Goal: Find specific page/section: Find specific page/section

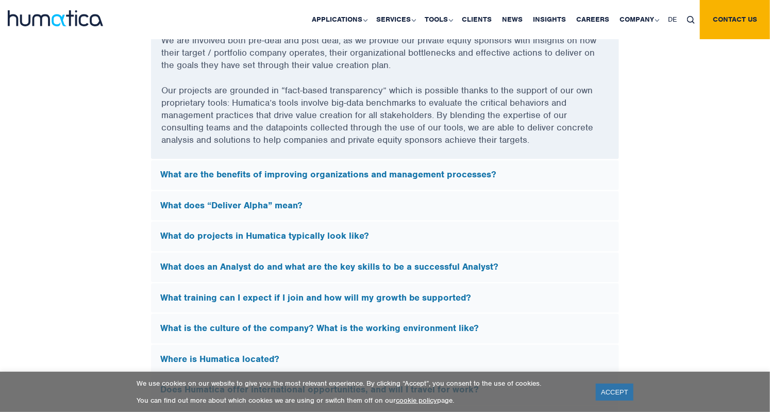
scroll to position [2872, 0]
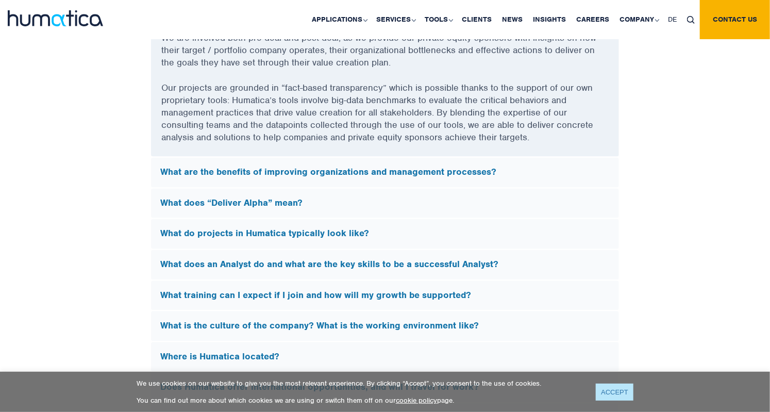
click at [622, 400] on link "ACCEPT" at bounding box center [615, 391] width 38 height 17
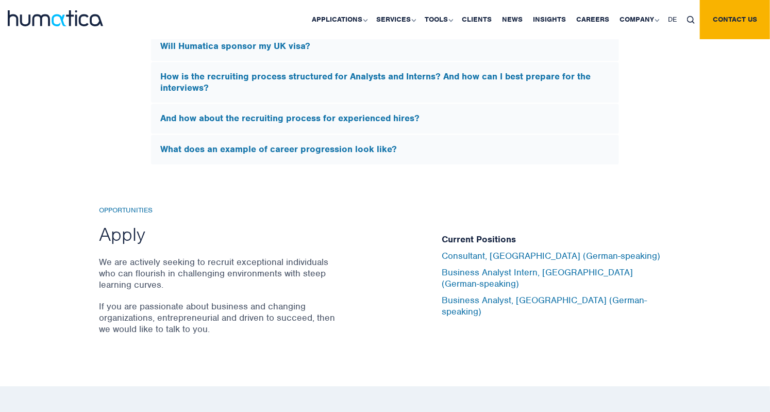
scroll to position [3277, 0]
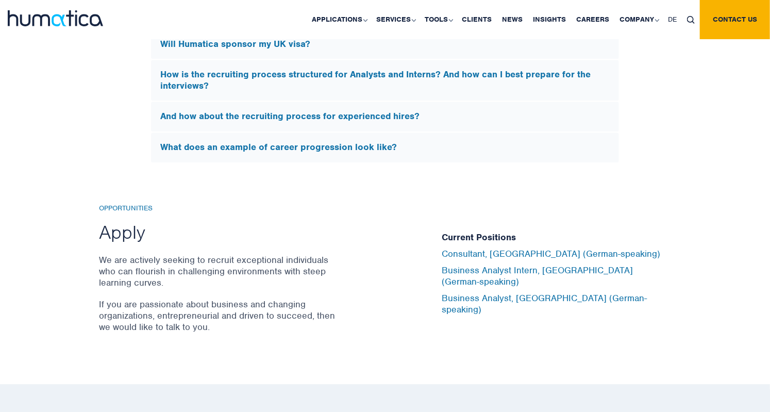
click at [127, 225] on h2 "Apply" at bounding box center [219, 232] width 240 height 24
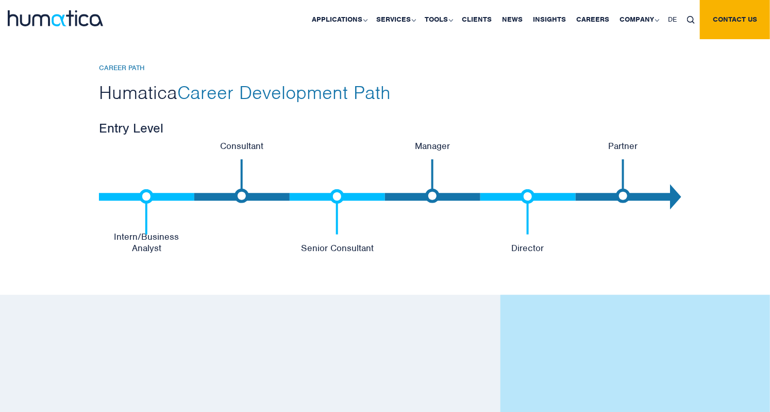
scroll to position [2157, 0]
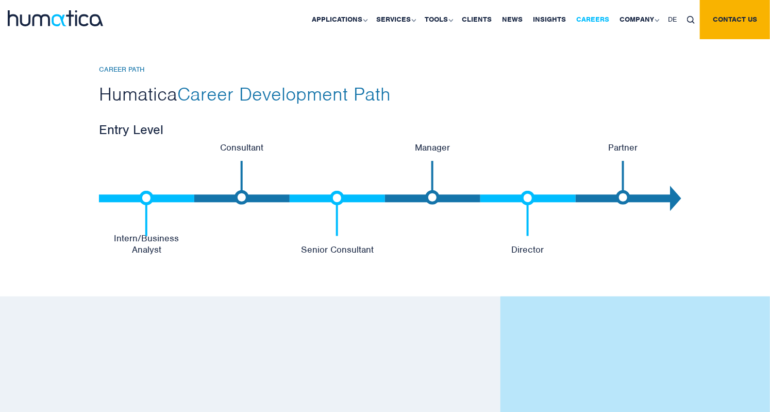
click at [602, 20] on link "Careers" at bounding box center [592, 19] width 43 height 39
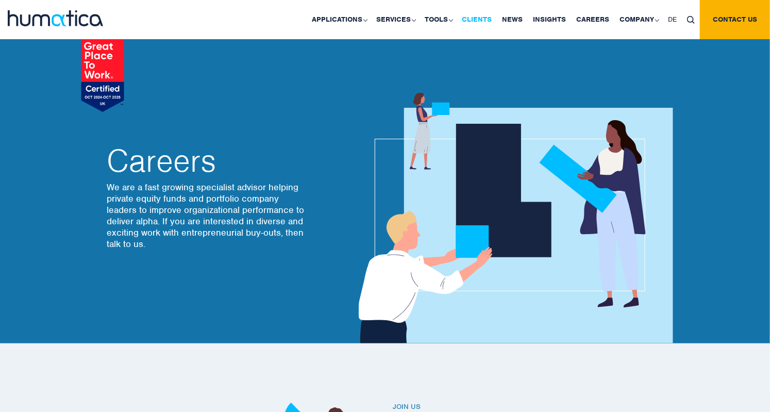
click at [481, 18] on link "Clients" at bounding box center [476, 19] width 40 height 39
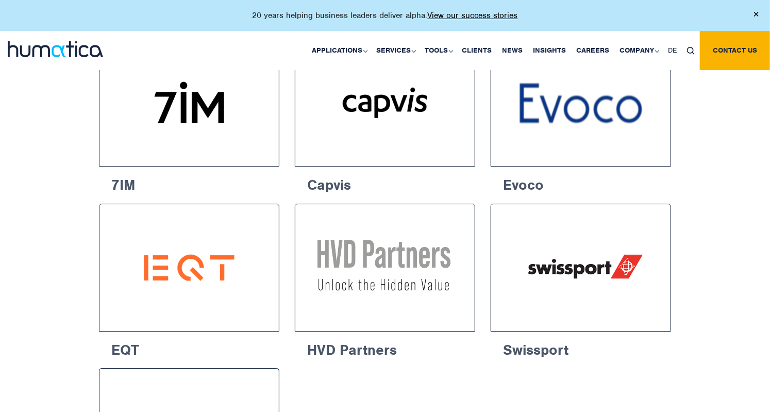
scroll to position [1564, 0]
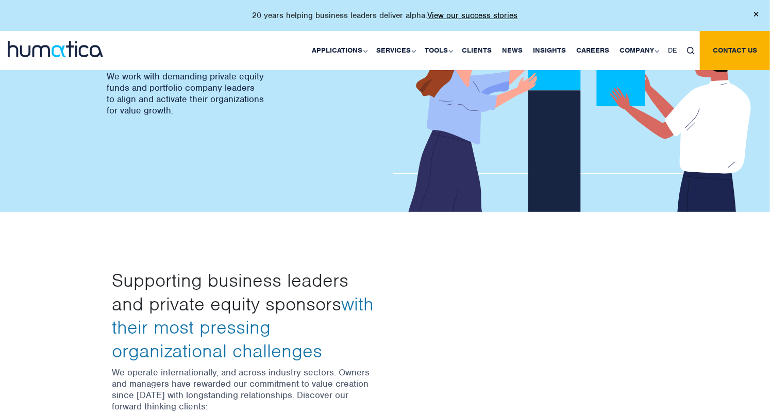
scroll to position [0, 0]
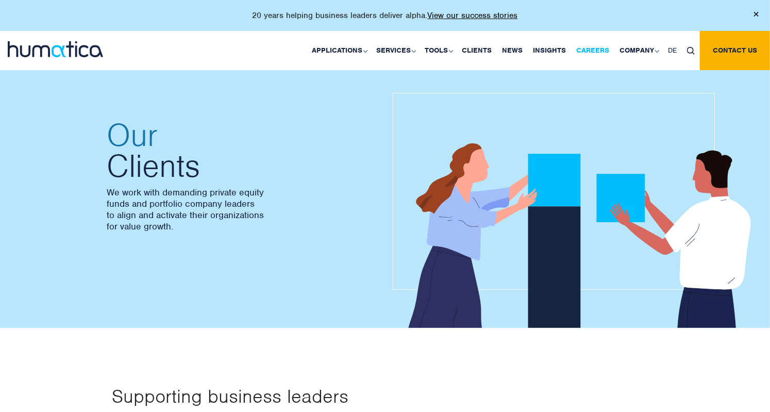
click at [596, 52] on link "Careers" at bounding box center [592, 50] width 43 height 39
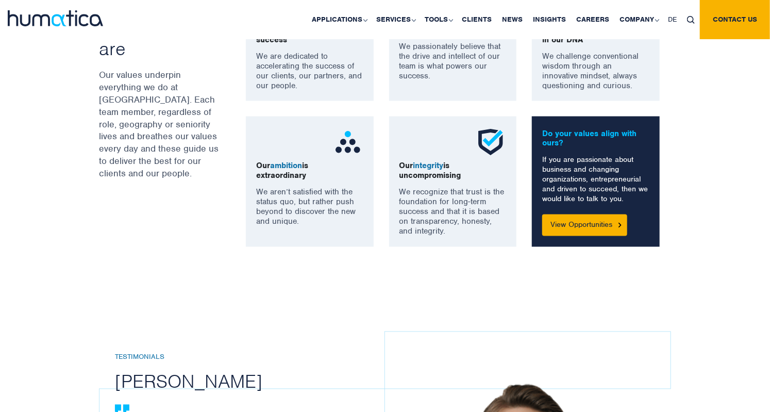
scroll to position [825, 0]
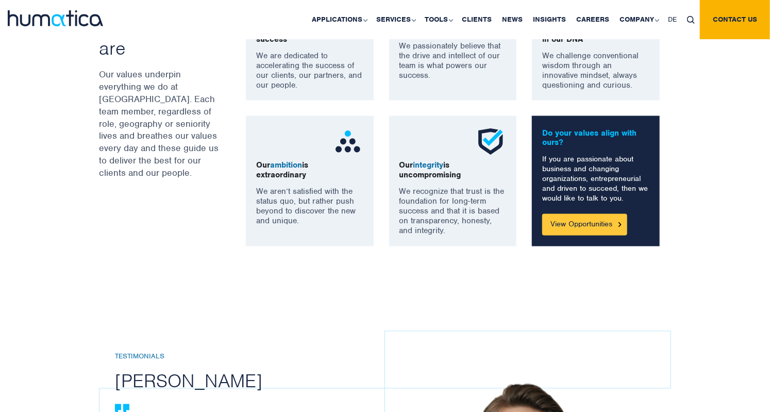
click at [595, 226] on link "View Opportunities" at bounding box center [584, 225] width 85 height 22
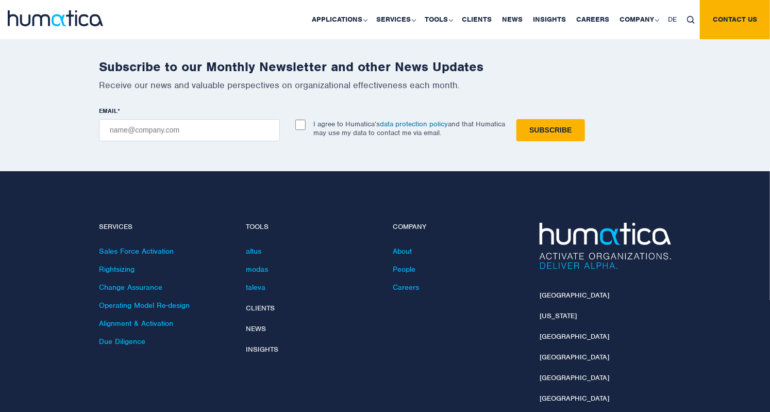
scroll to position [3638, 0]
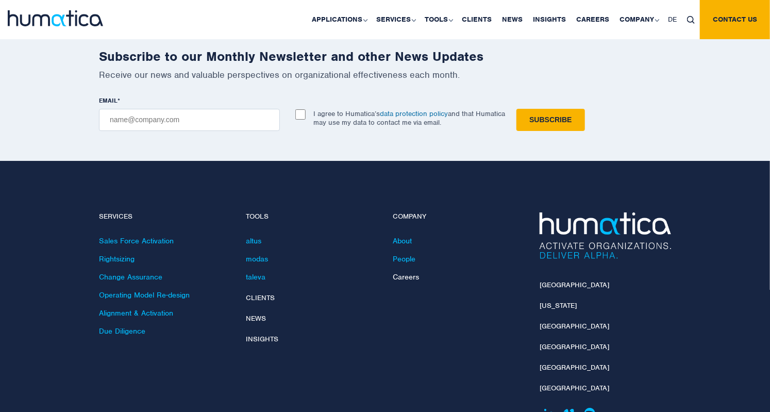
click at [415, 272] on link "Careers" at bounding box center [406, 276] width 26 height 9
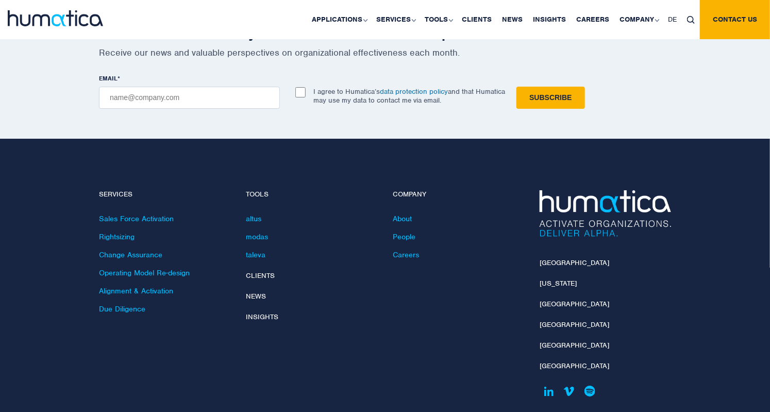
scroll to position [3670, 0]
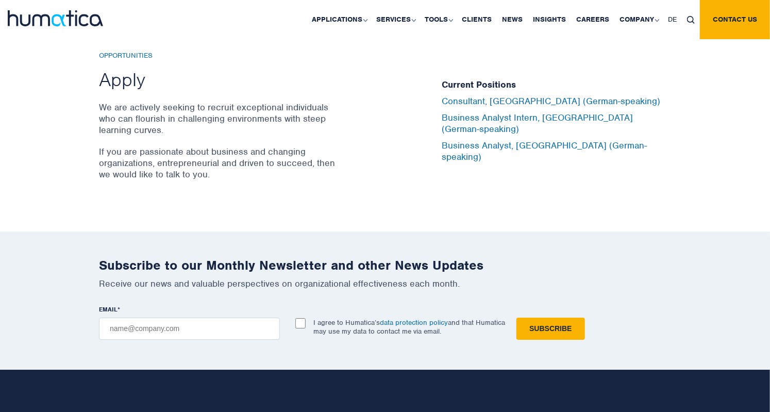
scroll to position [3641, 0]
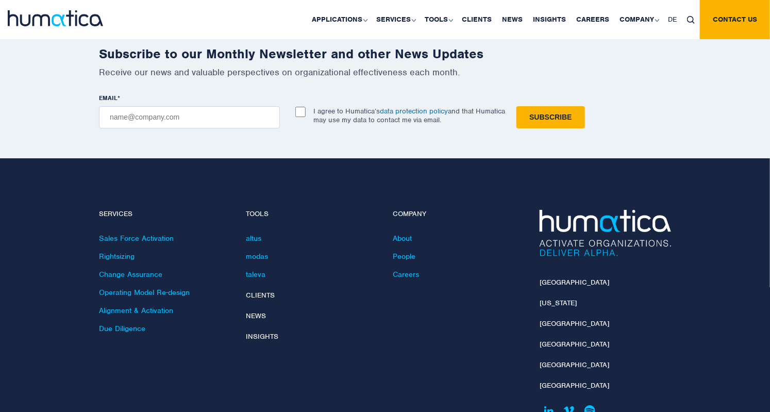
scroll to position [825, 0]
